Goal: Navigation & Orientation: Go to known website

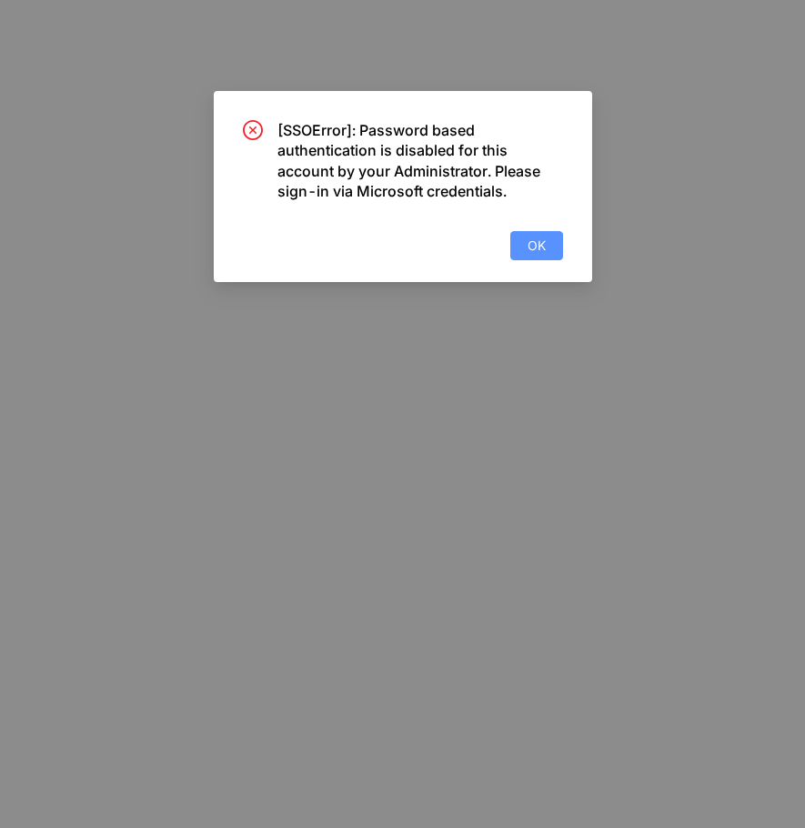
click at [541, 247] on span "OK" at bounding box center [537, 246] width 18 height 20
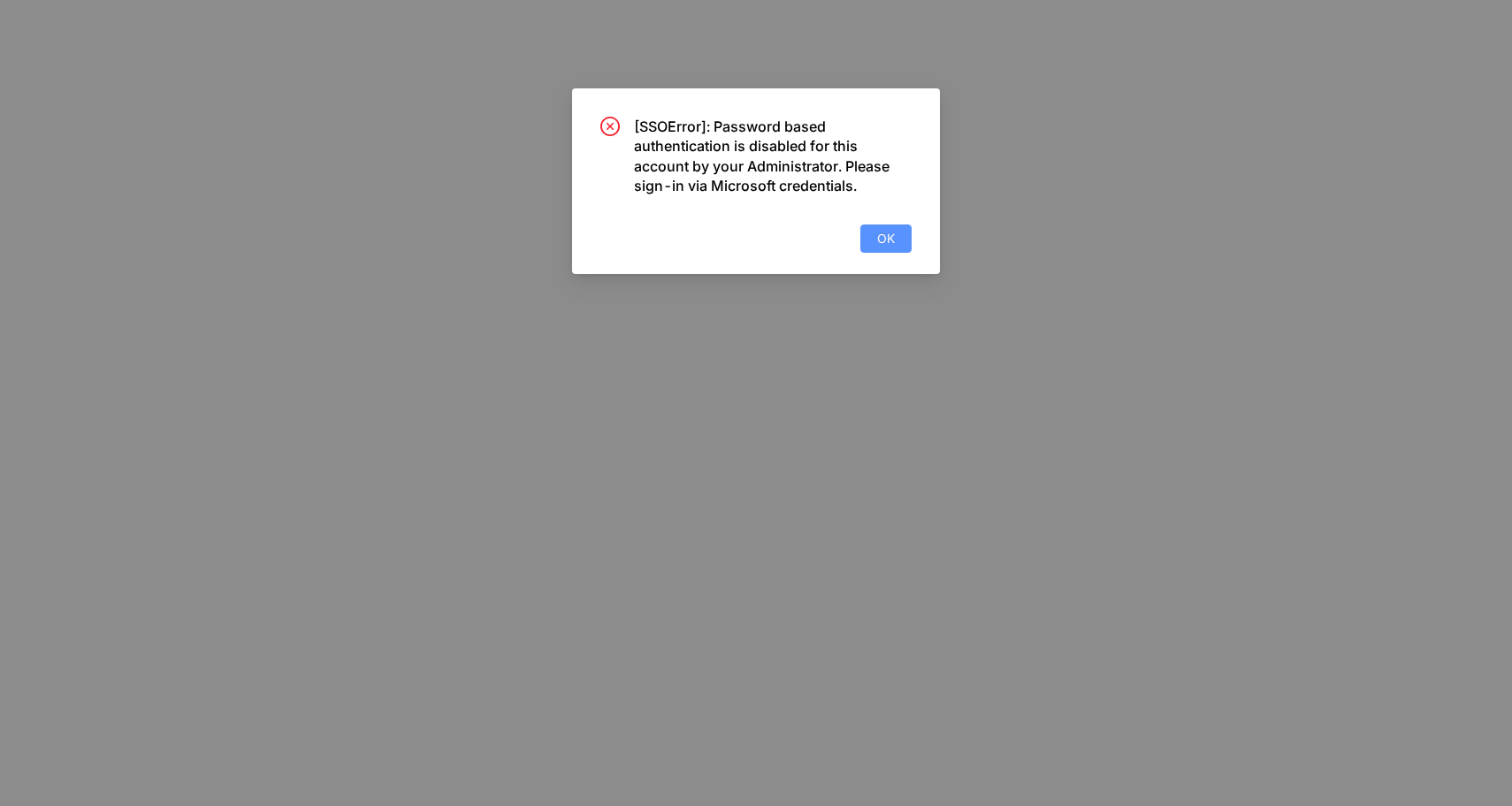
click at [874, 237] on button "OK" at bounding box center [886, 238] width 52 height 28
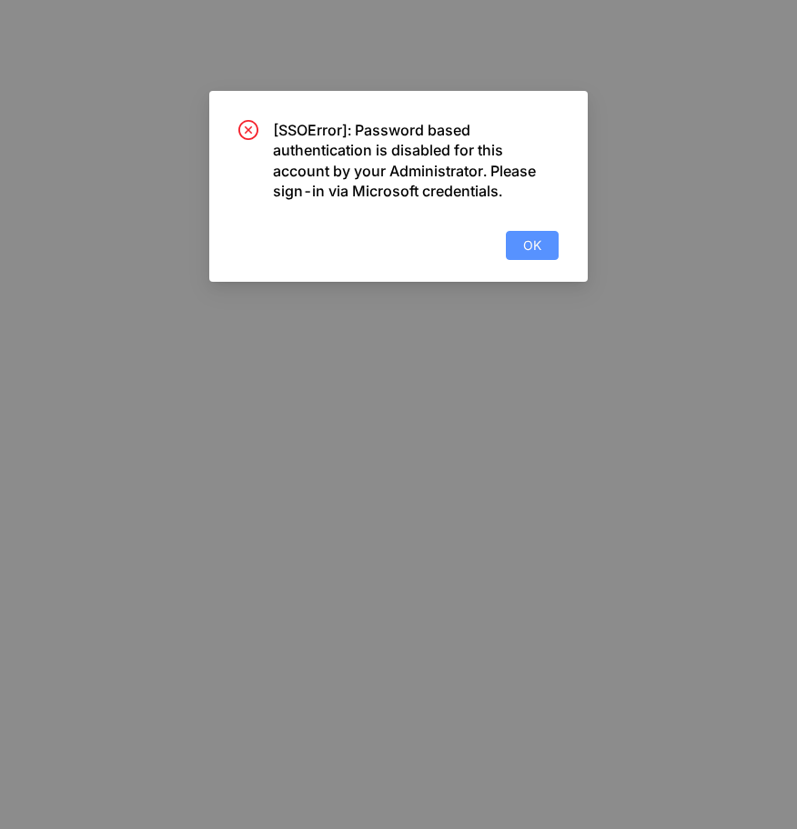
click at [544, 246] on button "OK" at bounding box center [532, 245] width 53 height 29
